Goal: Navigation & Orientation: Find specific page/section

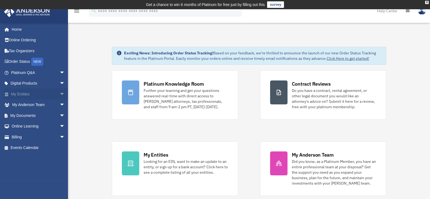
click at [60, 94] on span "arrow_drop_down" at bounding box center [65, 94] width 11 height 11
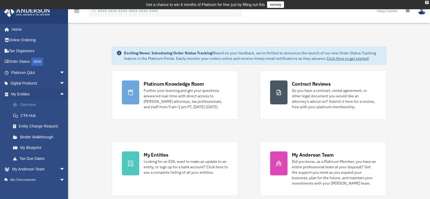
click at [35, 105] on link "Overview" at bounding box center [41, 105] width 66 height 11
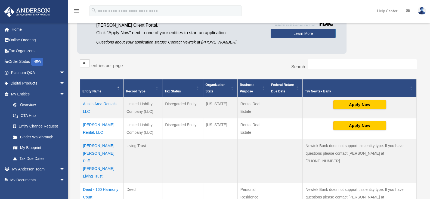
scroll to position [68, 0]
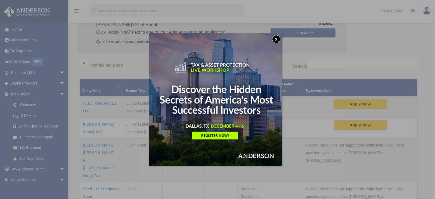
click at [278, 38] on button "x" at bounding box center [276, 39] width 8 height 8
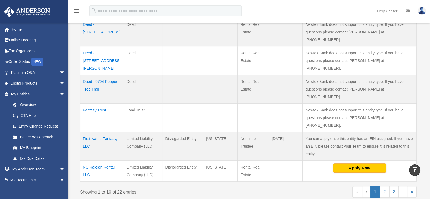
scroll to position [272, 0]
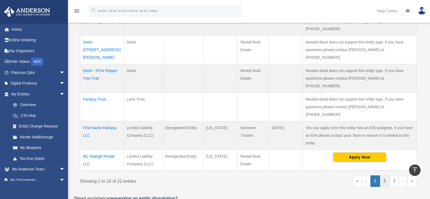
click at [386, 175] on link "2" at bounding box center [385, 180] width 10 height 11
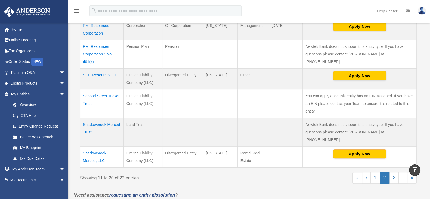
scroll to position [238, 0]
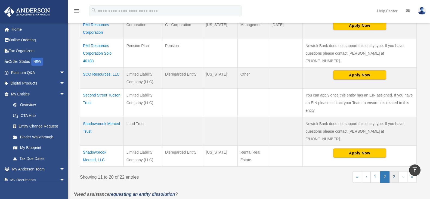
click at [396, 171] on link "3" at bounding box center [395, 176] width 10 height 11
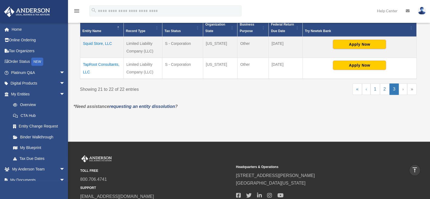
scroll to position [70, 0]
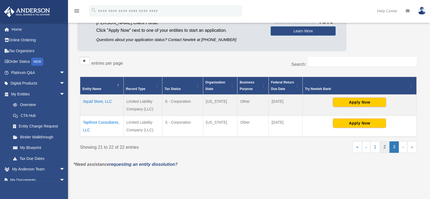
click at [386, 147] on link "2" at bounding box center [385, 146] width 10 height 11
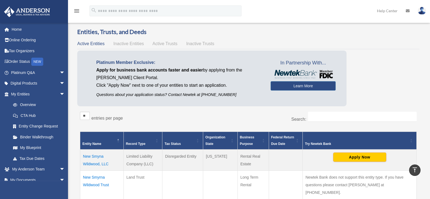
scroll to position [0, 0]
